Goal: Task Accomplishment & Management: Manage account settings

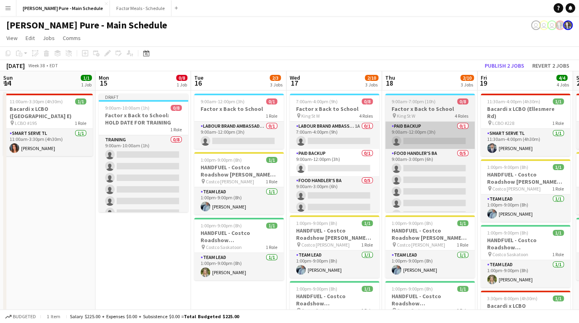
scroll to position [0, 235]
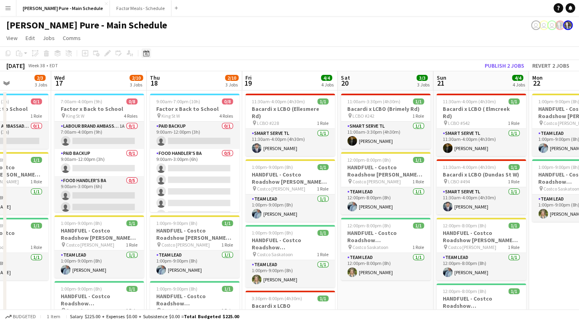
click at [148, 54] on icon "Date picker" at bounding box center [146, 53] width 6 height 6
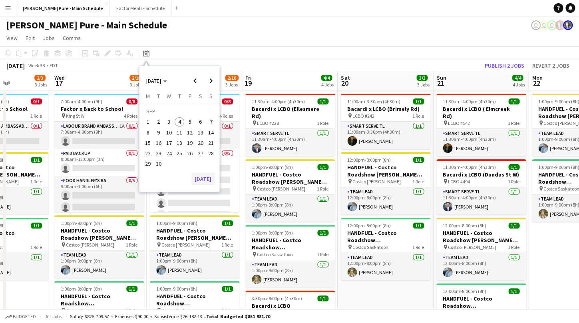
scroll to position [6, 0]
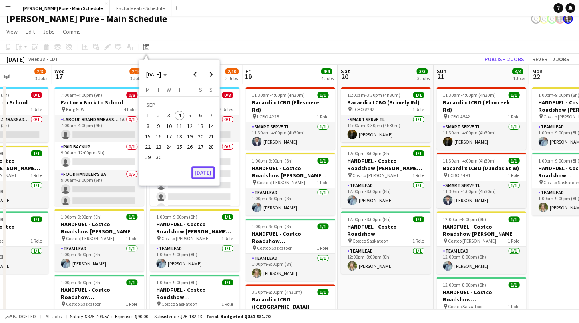
click at [205, 172] on button "[DATE]" at bounding box center [203, 172] width 23 height 13
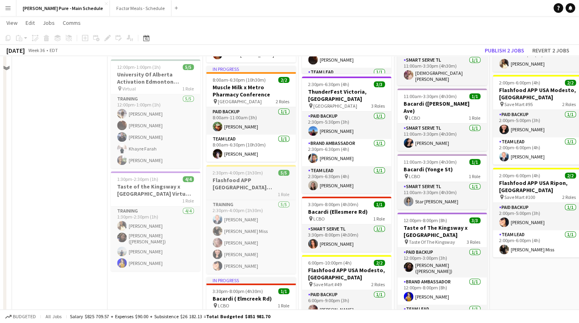
scroll to position [150, 0]
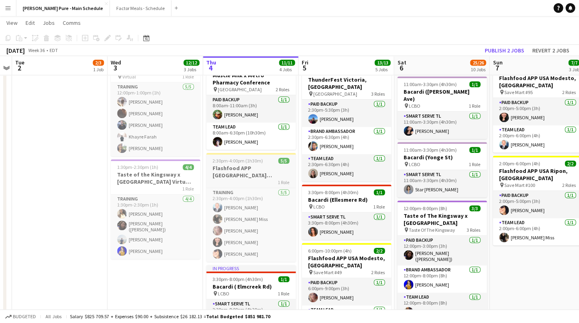
click at [229, 164] on app-job-card "2:30pm-4:00pm (1h30m) 5/5 Flashfood APP USA Modesto Training 1 Role Training [D…" at bounding box center [251, 207] width 90 height 109
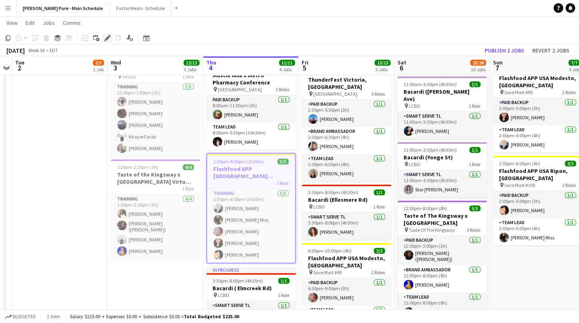
click at [106, 38] on icon "Edit" at bounding box center [107, 38] width 6 height 6
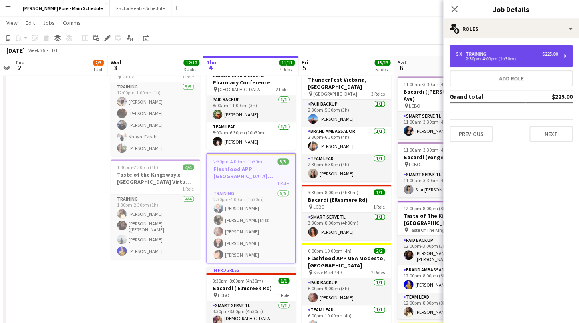
click at [512, 60] on div "2:30pm-4:00pm (1h30m)" at bounding box center [507, 59] width 102 height 4
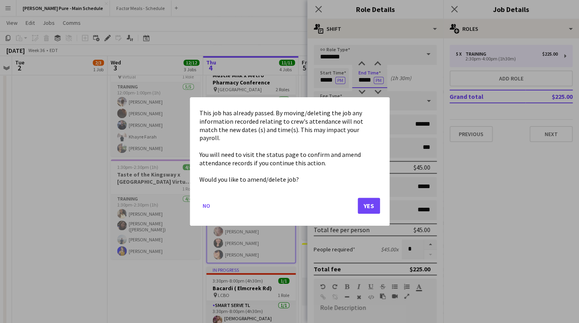
scroll to position [0, 0]
click at [371, 205] on button "Yes" at bounding box center [369, 205] width 22 height 16
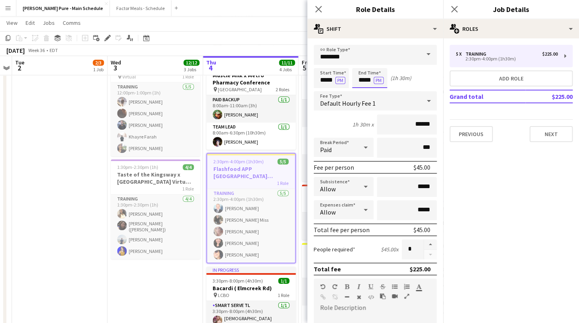
scroll to position [150, 0]
click at [377, 65] on div at bounding box center [378, 64] width 16 height 8
type input "*****"
click at [377, 65] on div at bounding box center [378, 64] width 16 height 8
click at [318, 11] on icon "Close pop-in" at bounding box center [319, 9] width 8 height 8
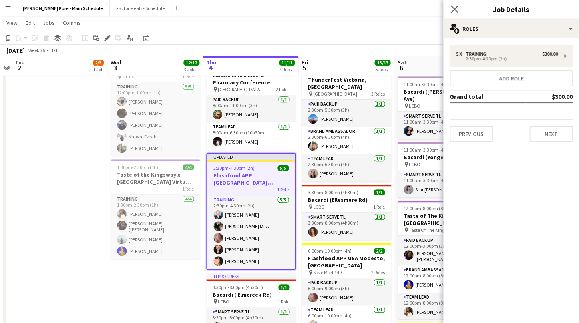
click at [454, 4] on app-icon "Close pop-in" at bounding box center [455, 10] width 12 height 12
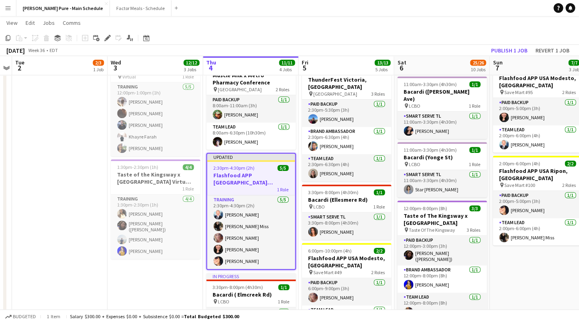
click at [241, 158] on div "Updated" at bounding box center [251, 157] width 88 height 6
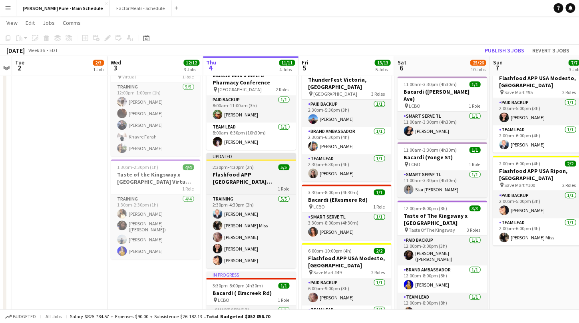
click at [241, 158] on div "Updated" at bounding box center [251, 156] width 90 height 6
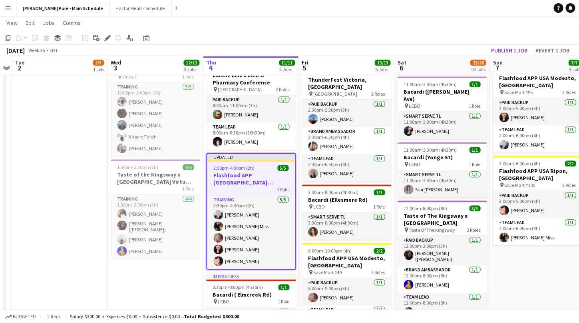
scroll to position [0, 275]
click at [239, 164] on app-job-card "Updated 2:30pm-4:30pm (2h) 5/5 Flashfood APP USA Modesto Training 1 Role Traini…" at bounding box center [251, 211] width 90 height 117
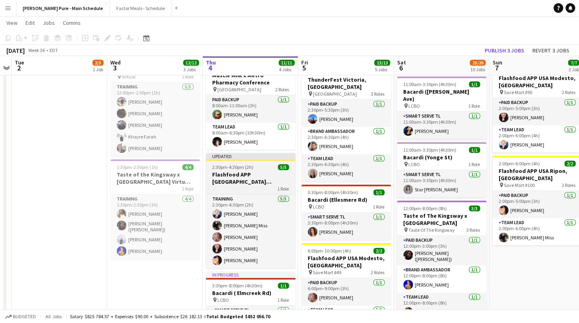
click at [239, 163] on app-job-card "Updated 2:30pm-4:30pm (2h) 5/5 Flashfood APP USA Modesto Training 1 Role Traini…" at bounding box center [251, 210] width 90 height 115
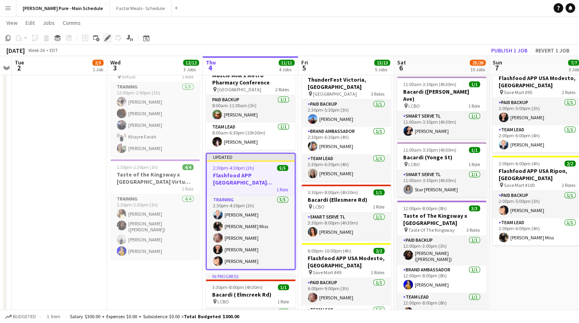
click at [105, 39] on icon "Edit" at bounding box center [107, 38] width 6 height 6
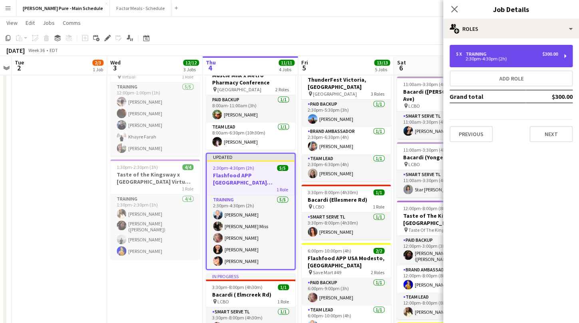
click at [491, 57] on div "2:30pm-4:30pm (2h)" at bounding box center [507, 59] width 102 height 4
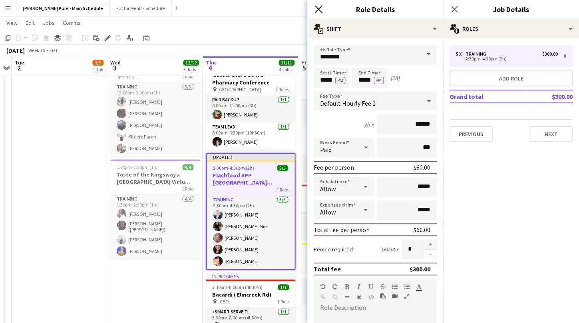
click at [316, 10] on icon "Close pop-in" at bounding box center [319, 9] width 8 height 8
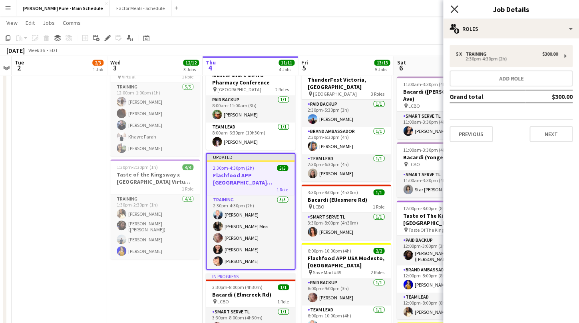
click at [455, 10] on icon at bounding box center [455, 9] width 8 height 8
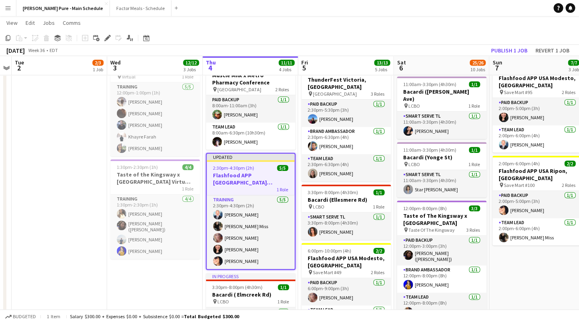
click at [242, 156] on div "Updated" at bounding box center [251, 157] width 88 height 6
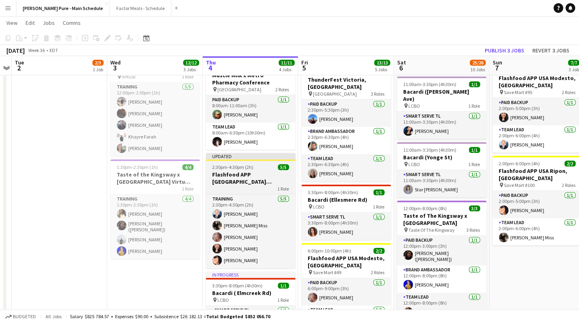
click at [242, 156] on div "Updated" at bounding box center [251, 156] width 90 height 6
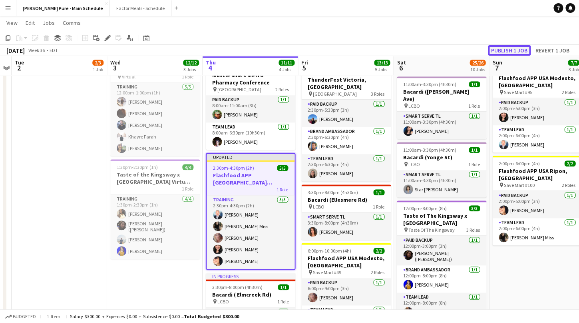
click at [515, 53] on button "Publish 1 job" at bounding box center [509, 50] width 43 height 10
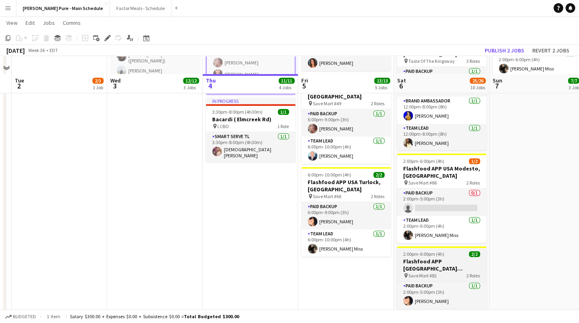
scroll to position [290, 0]
